Goal: Check status: Check status

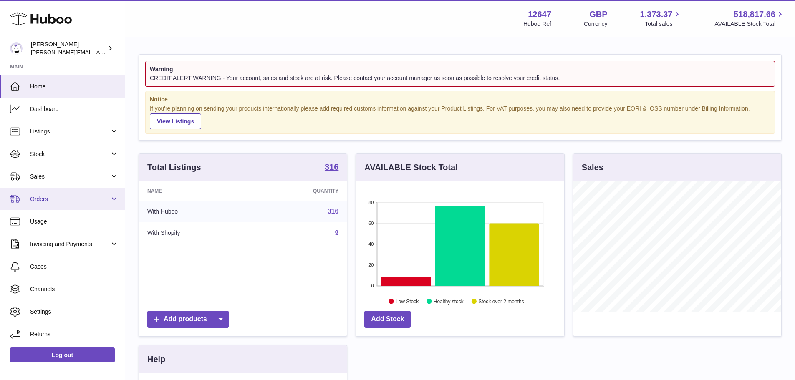
click at [68, 194] on link "Orders" at bounding box center [62, 199] width 125 height 23
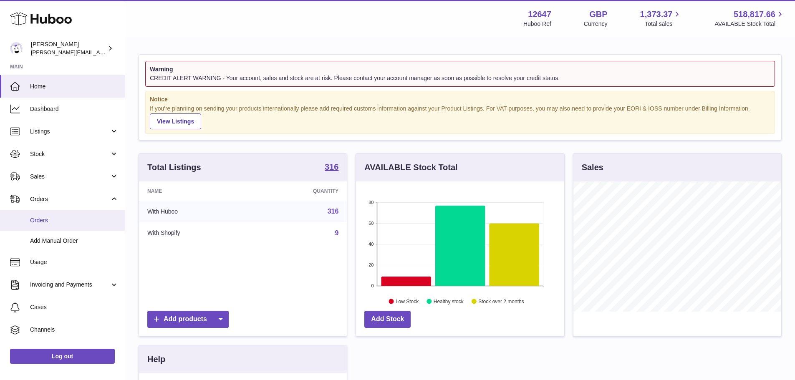
click at [65, 214] on link "Orders" at bounding box center [62, 220] width 125 height 20
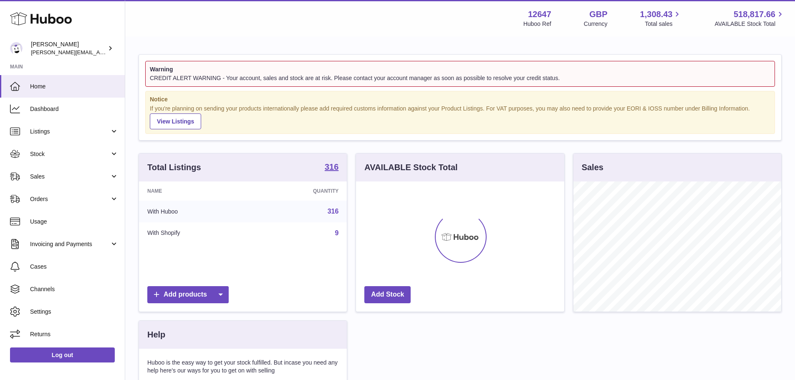
scroll to position [130, 208]
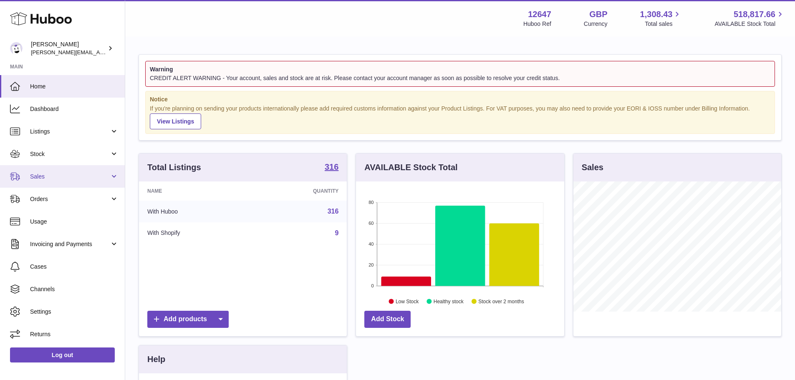
click at [74, 175] on span "Sales" at bounding box center [70, 177] width 80 height 8
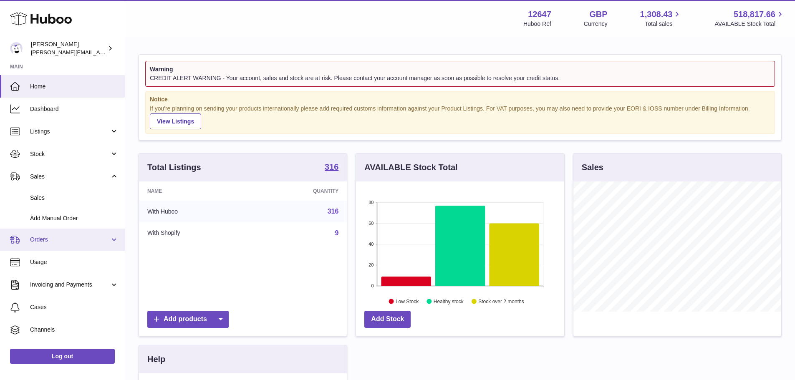
click at [62, 240] on span "Orders" at bounding box center [70, 240] width 80 height 8
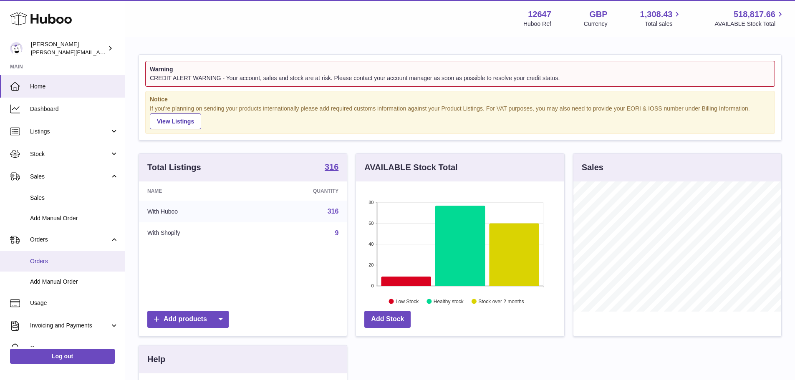
click at [61, 257] on link "Orders" at bounding box center [62, 261] width 125 height 20
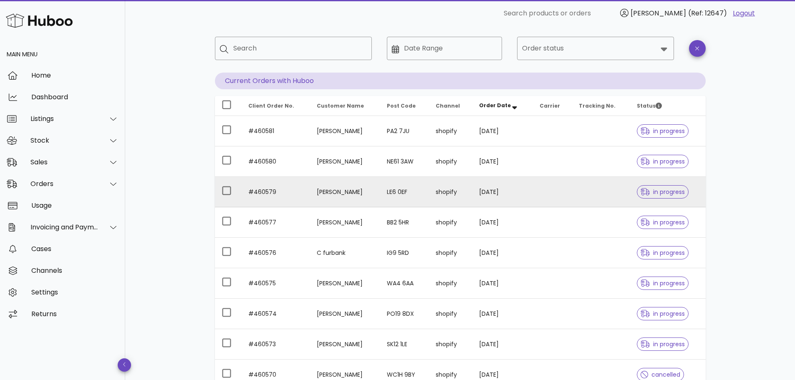
scroll to position [37, 0]
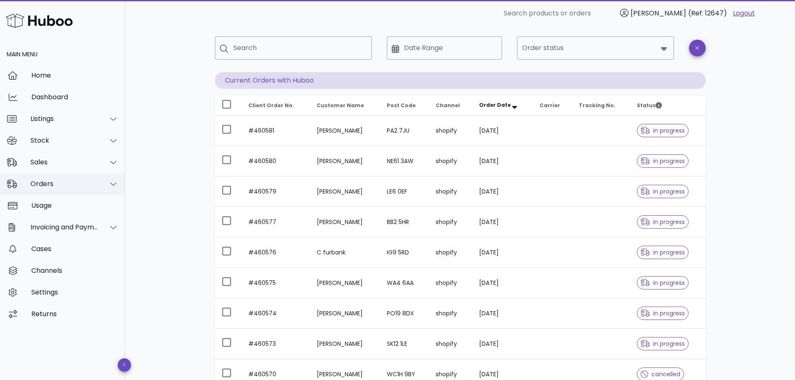
click at [61, 180] on div "Orders" at bounding box center [64, 184] width 68 height 8
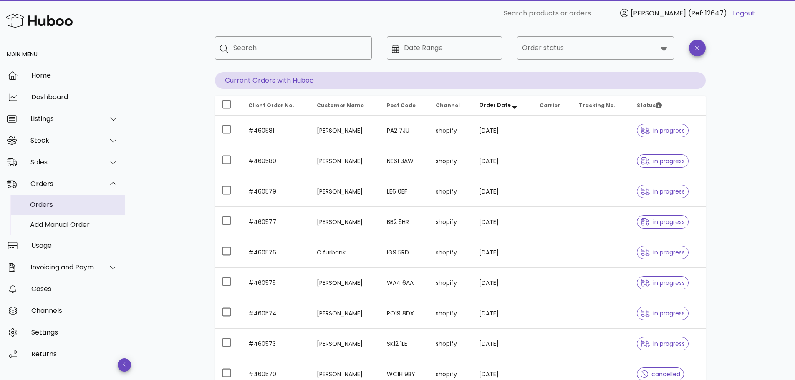
click at [58, 204] on div "Orders" at bounding box center [74, 205] width 88 height 8
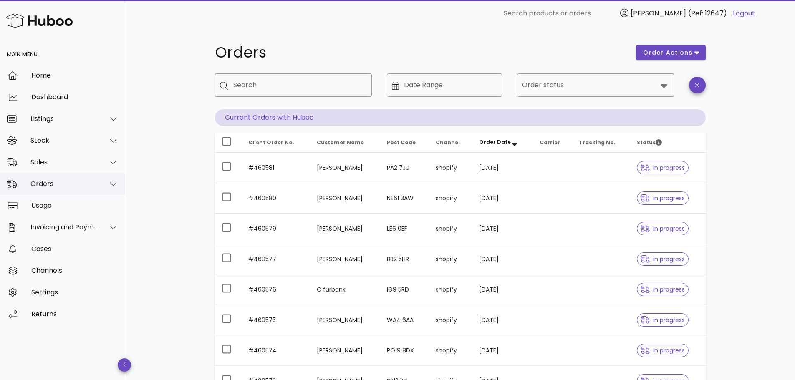
click at [59, 184] on div "Orders" at bounding box center [64, 184] width 68 height 8
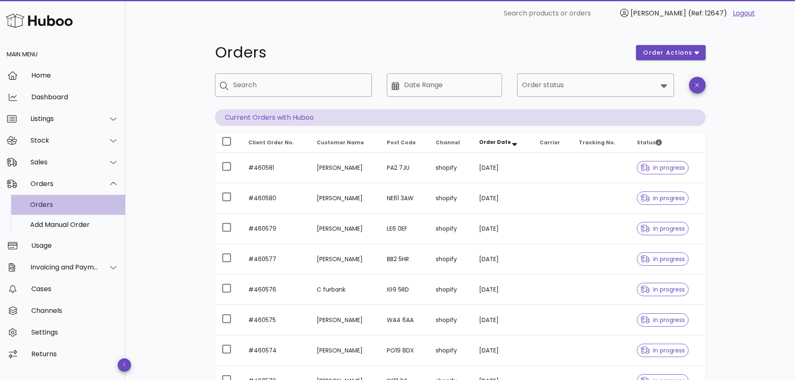
click at [59, 205] on div "Orders" at bounding box center [74, 205] width 88 height 8
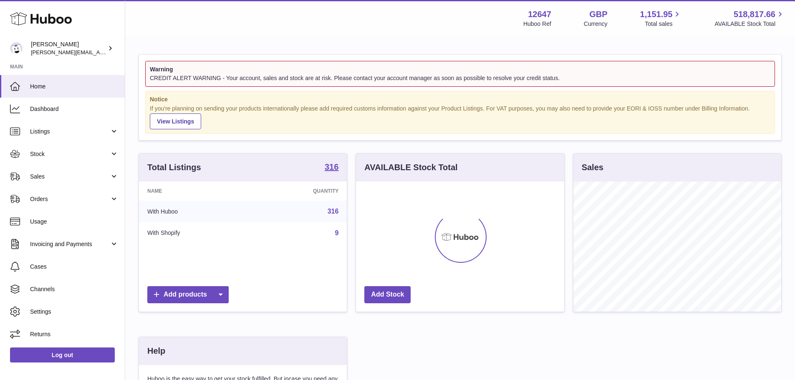
scroll to position [130, 208]
click at [88, 202] on span "Orders" at bounding box center [70, 199] width 80 height 8
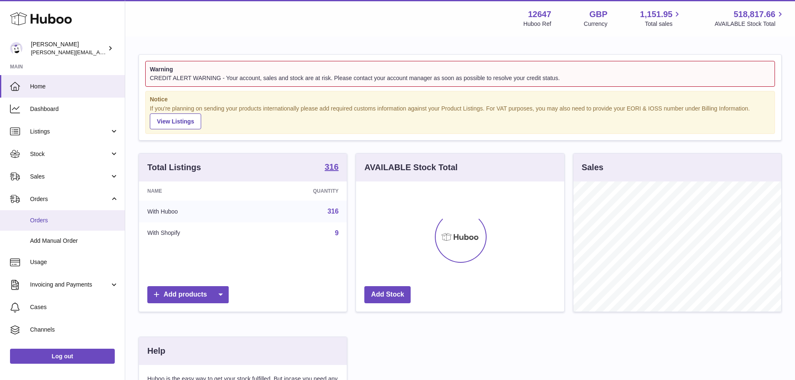
click at [87, 213] on link "Orders" at bounding box center [62, 220] width 125 height 20
